Goal: Transaction & Acquisition: Purchase product/service

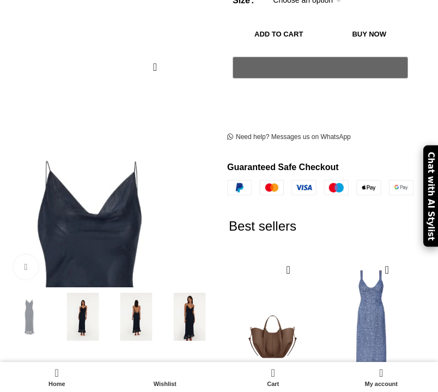
scroll to position [264, 0]
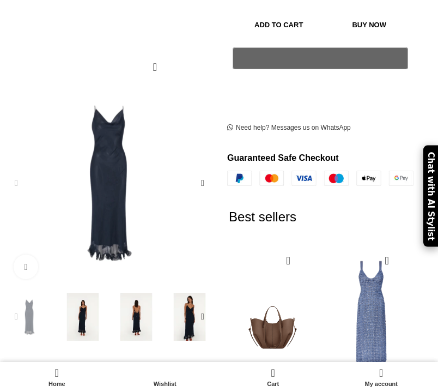
click at [84, 317] on img "2 / 5" at bounding box center [83, 317] width 48 height 48
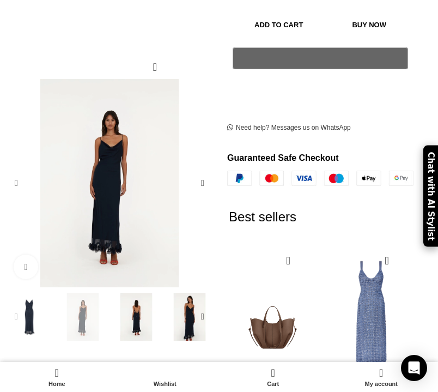
click at [112, 316] on img "3 / 5" at bounding box center [136, 317] width 48 height 48
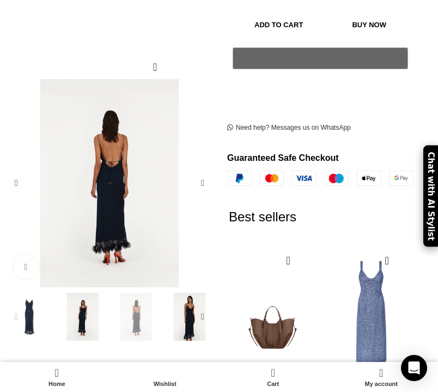
click at [176, 323] on img "4 / 5" at bounding box center [190, 317] width 48 height 48
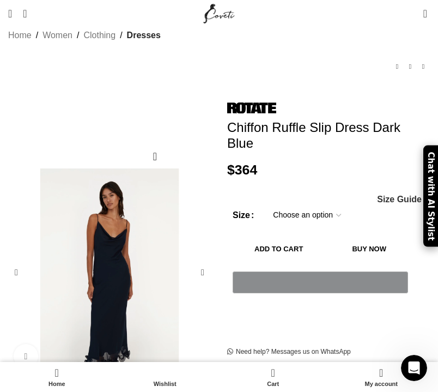
scroll to position [34, 0]
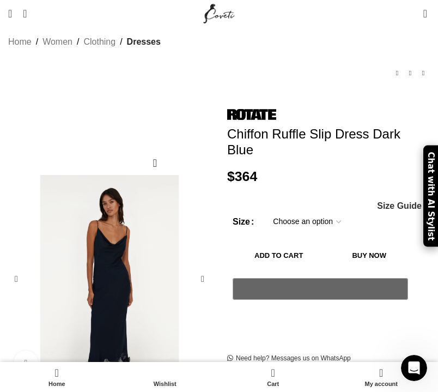
click at [284, 210] on select "Choose an option 4 UK 6 UK 8 [GEOGRAPHIC_DATA] 10 [GEOGRAPHIC_DATA] 12 [GEOGRAP…" at bounding box center [307, 221] width 85 height 23
click at [265, 210] on select "Choose an option 4 UK 6 UK 8 [GEOGRAPHIC_DATA] 10 [GEOGRAPHIC_DATA] 12 [GEOGRAP…" at bounding box center [307, 221] width 85 height 23
select select "4-[GEOGRAPHIC_DATA]"
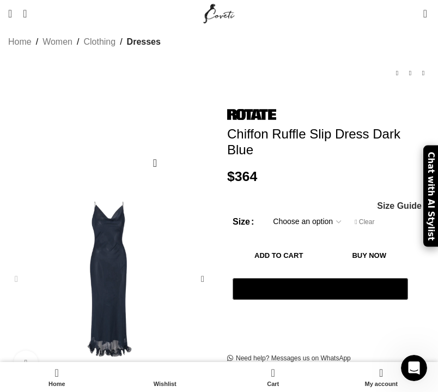
scroll to position [0, 462]
